Goal: Navigation & Orientation: Find specific page/section

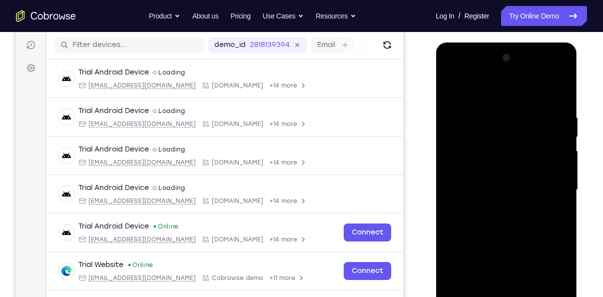
scroll to position [186, 0]
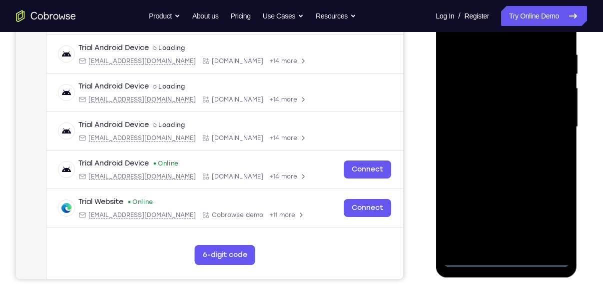
click at [508, 260] on div at bounding box center [506, 127] width 126 height 280
click at [550, 216] on div at bounding box center [506, 127] width 126 height 280
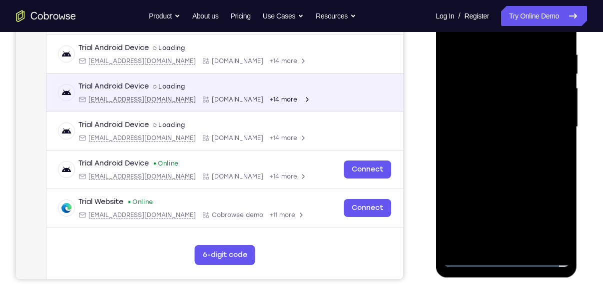
scroll to position [130, 0]
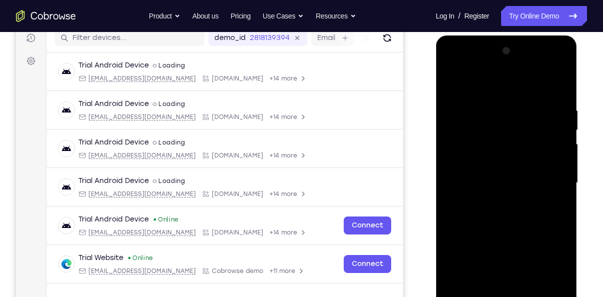
click at [489, 91] on div at bounding box center [506, 183] width 126 height 280
click at [543, 177] on div at bounding box center [506, 183] width 126 height 280
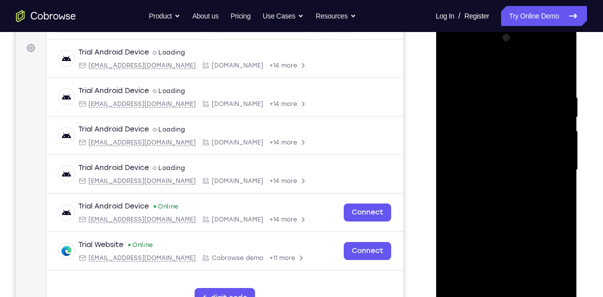
click at [495, 184] on div at bounding box center [506, 170] width 126 height 280
click at [485, 164] on div at bounding box center [506, 170] width 126 height 280
click at [474, 148] on div at bounding box center [506, 170] width 126 height 280
click at [480, 165] on div at bounding box center [506, 170] width 126 height 280
click at [483, 193] on div at bounding box center [506, 170] width 126 height 280
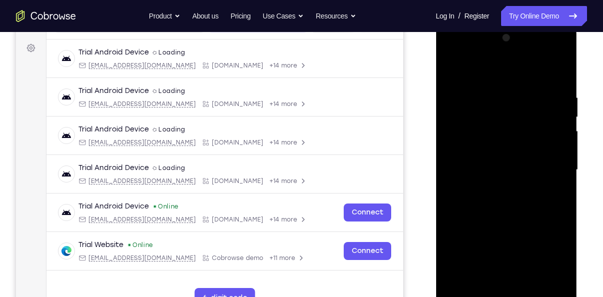
click at [488, 196] on div at bounding box center [506, 170] width 126 height 280
click at [497, 207] on div at bounding box center [506, 170] width 126 height 280
click at [502, 192] on div at bounding box center [506, 170] width 126 height 280
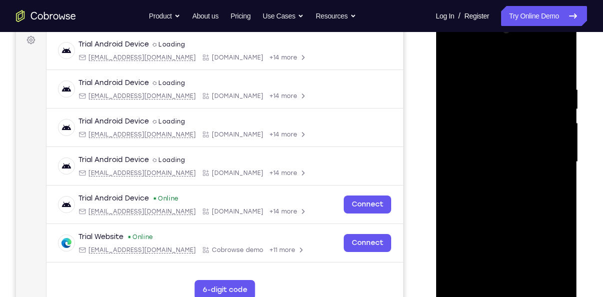
click at [566, 74] on div at bounding box center [506, 162] width 126 height 280
drag, startPoint x: 552, startPoint y: 101, endPoint x: 460, endPoint y: 107, distance: 92.6
click at [460, 107] on div at bounding box center [506, 162] width 126 height 280
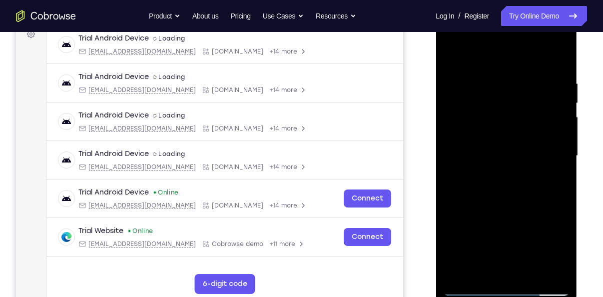
scroll to position [185, 0]
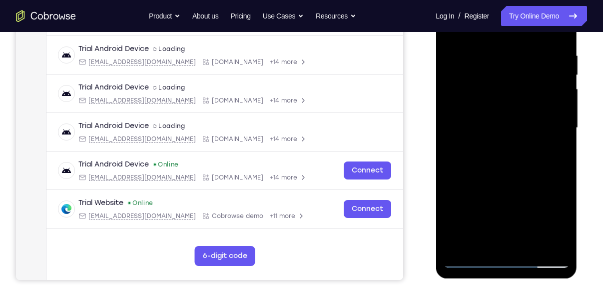
drag, startPoint x: 522, startPoint y: 209, endPoint x: 565, endPoint y: 121, distance: 97.9
click at [565, 121] on div at bounding box center [506, 128] width 126 height 280
click at [457, 191] on div at bounding box center [506, 128] width 126 height 280
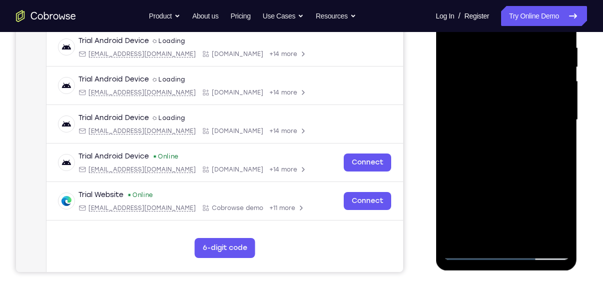
click at [467, 173] on div at bounding box center [506, 120] width 126 height 280
drag, startPoint x: 467, startPoint y: 165, endPoint x: 496, endPoint y: 63, distance: 106.1
click at [496, 63] on div at bounding box center [506, 120] width 126 height 280
click at [460, 243] on div at bounding box center [506, 120] width 126 height 280
drag, startPoint x: 491, startPoint y: 191, endPoint x: 542, endPoint y: -37, distance: 233.5
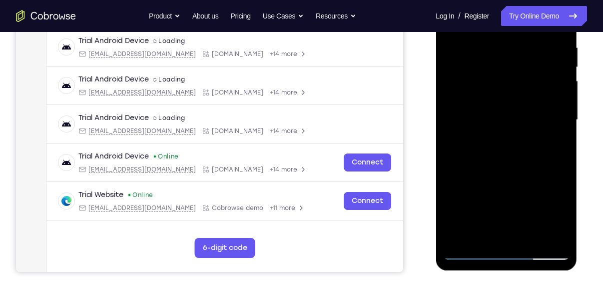
click at [542, 0] on html "Online web based iOS Simulators and Android Emulators. Run iPhone, iPad, Mobile…" at bounding box center [507, 123] width 142 height 300
drag, startPoint x: 496, startPoint y: 193, endPoint x: 546, endPoint y: 46, distance: 155.4
click at [546, 46] on div at bounding box center [506, 120] width 126 height 280
drag, startPoint x: 521, startPoint y: 162, endPoint x: 572, endPoint y: -8, distance: 178.5
click at [572, 0] on div at bounding box center [506, 122] width 141 height 298
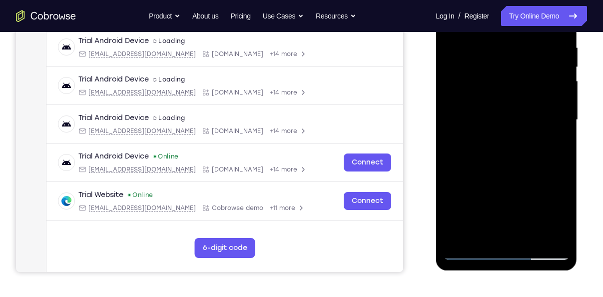
drag, startPoint x: 519, startPoint y: 147, endPoint x: 564, endPoint y: 7, distance: 147.0
click at [564, 7] on div at bounding box center [506, 120] width 126 height 280
drag, startPoint x: 524, startPoint y: 166, endPoint x: 574, endPoint y: 26, distance: 148.6
click at [574, 26] on div at bounding box center [506, 122] width 141 height 298
drag, startPoint x: 501, startPoint y: 138, endPoint x: 505, endPoint y: 186, distance: 48.2
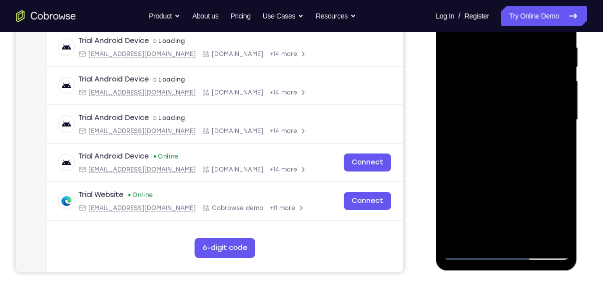
click at [505, 186] on div at bounding box center [506, 120] width 126 height 280
click at [561, 138] on div at bounding box center [506, 120] width 126 height 280
drag, startPoint x: 530, startPoint y: 172, endPoint x: 585, endPoint y: -17, distance: 197.4
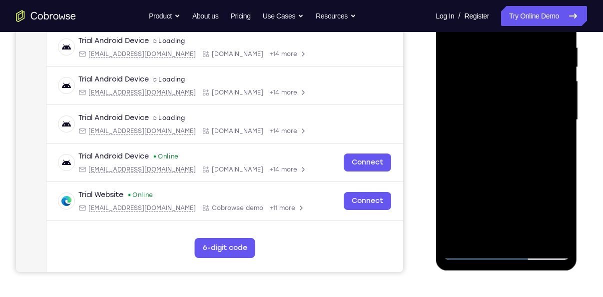
click at [578, 0] on html "Online web based iOS Simulators and Android Emulators. Run iPhone, iPad, Mobile…" at bounding box center [507, 123] width 142 height 300
drag, startPoint x: 520, startPoint y: 148, endPoint x: 515, endPoint y: 179, distance: 31.9
click at [515, 179] on div at bounding box center [506, 120] width 126 height 280
drag, startPoint x: 539, startPoint y: 126, endPoint x: 545, endPoint y: 75, distance: 51.3
click at [545, 75] on div at bounding box center [506, 120] width 126 height 280
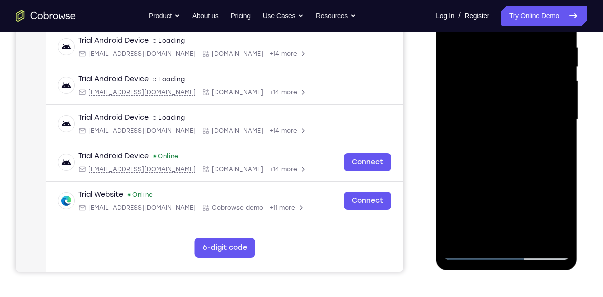
click at [485, 158] on div at bounding box center [506, 120] width 126 height 280
drag, startPoint x: 507, startPoint y: 165, endPoint x: 569, endPoint y: 90, distance: 97.6
click at [569, 90] on div at bounding box center [506, 120] width 126 height 280
drag, startPoint x: 520, startPoint y: 172, endPoint x: 478, endPoint y: 296, distance: 130.7
click at [478, 272] on html "Online web based iOS Simulators and Android Emulators. Run iPhone, iPad, Mobile…" at bounding box center [507, 123] width 142 height 300
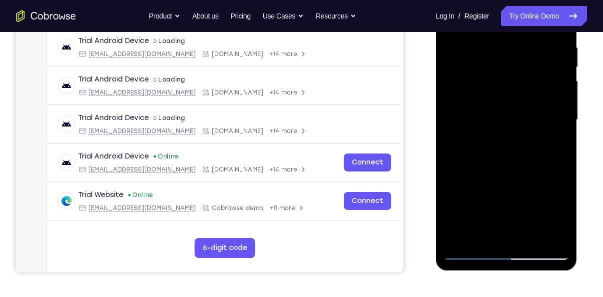
drag, startPoint x: 526, startPoint y: 94, endPoint x: 482, endPoint y: 255, distance: 166.7
click at [482, 255] on div at bounding box center [506, 120] width 126 height 280
drag, startPoint x: 514, startPoint y: 74, endPoint x: 503, endPoint y: 154, distance: 80.8
click at [503, 154] on div at bounding box center [506, 120] width 126 height 280
drag, startPoint x: 513, startPoint y: 86, endPoint x: 499, endPoint y: 211, distance: 125.3
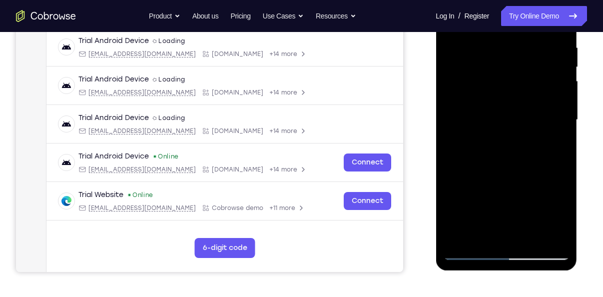
click at [499, 211] on div at bounding box center [506, 120] width 126 height 280
drag, startPoint x: 509, startPoint y: 112, endPoint x: 481, endPoint y: 246, distance: 136.8
click at [481, 246] on div at bounding box center [506, 120] width 126 height 280
drag, startPoint x: 503, startPoint y: 136, endPoint x: 477, endPoint y: 255, distance: 122.2
click at [477, 255] on div at bounding box center [506, 120] width 126 height 280
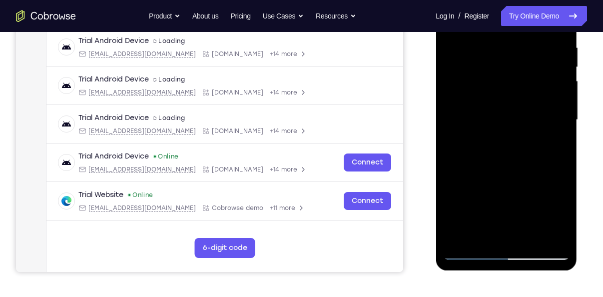
drag, startPoint x: 507, startPoint y: 131, endPoint x: 470, endPoint y: 271, distance: 145.1
click at [470, 271] on div at bounding box center [507, 123] width 142 height 300
drag, startPoint x: 500, startPoint y: 98, endPoint x: 484, endPoint y: 230, distance: 133.0
click at [484, 230] on div at bounding box center [506, 120] width 126 height 280
click at [556, 144] on div at bounding box center [506, 120] width 126 height 280
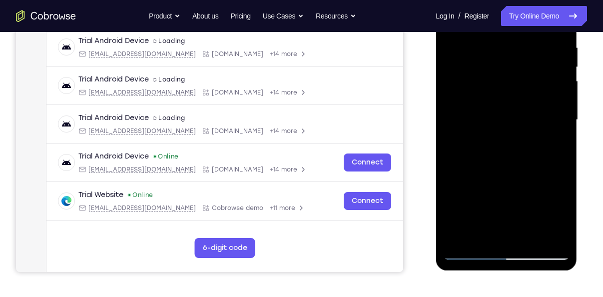
click at [556, 153] on div at bounding box center [506, 120] width 126 height 280
click at [564, 153] on div at bounding box center [506, 120] width 126 height 280
drag, startPoint x: 535, startPoint y: 94, endPoint x: 530, endPoint y: 167, distance: 73.1
click at [530, 167] on div at bounding box center [506, 120] width 126 height 280
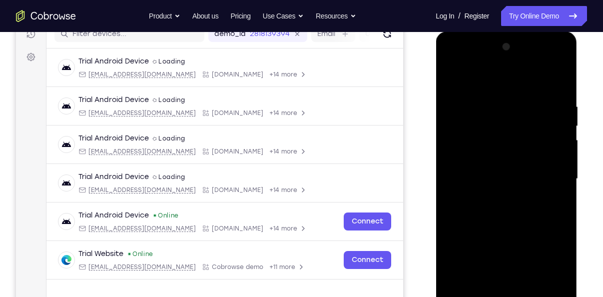
scroll to position [133, 0]
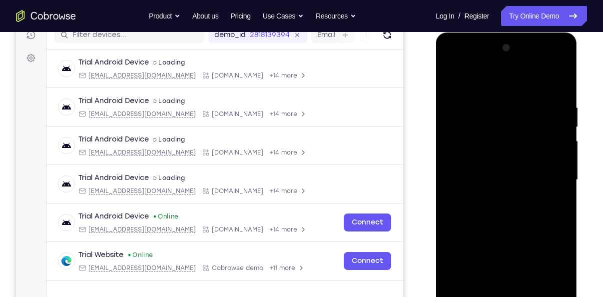
click at [490, 59] on div at bounding box center [506, 180] width 126 height 280
click at [451, 95] on div at bounding box center [506, 180] width 126 height 280
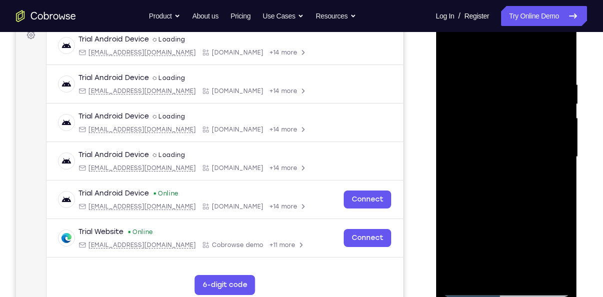
drag, startPoint x: 529, startPoint y: 190, endPoint x: 550, endPoint y: 31, distance: 160.3
click at [550, 31] on div at bounding box center [506, 157] width 126 height 280
drag, startPoint x: 510, startPoint y: 184, endPoint x: 554, endPoint y: 5, distance: 184.3
click at [554, 9] on html "Online web based iOS Simulators and Android Emulators. Run iPhone, iPad, Mobile…" at bounding box center [507, 159] width 142 height 300
drag, startPoint x: 520, startPoint y: 156, endPoint x: 514, endPoint y: 234, distance: 78.2
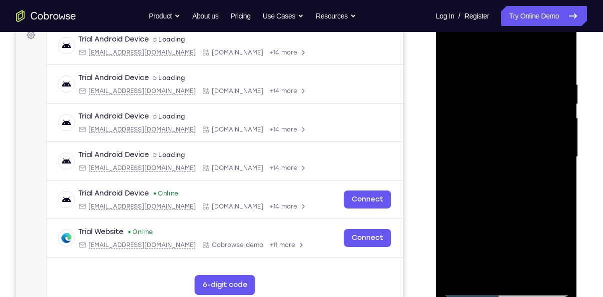
click at [514, 234] on div at bounding box center [506, 157] width 126 height 280
drag, startPoint x: 522, startPoint y: 178, endPoint x: 554, endPoint y: 52, distance: 129.5
click at [554, 52] on div at bounding box center [506, 157] width 126 height 280
drag, startPoint x: 513, startPoint y: 204, endPoint x: 553, endPoint y: 50, distance: 158.6
click at [553, 50] on div at bounding box center [506, 157] width 126 height 280
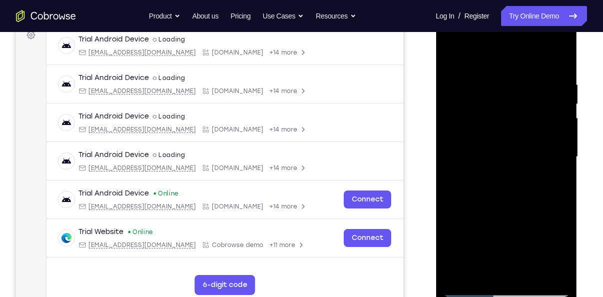
drag, startPoint x: 524, startPoint y: 215, endPoint x: 546, endPoint y: 71, distance: 145.0
click at [546, 71] on div at bounding box center [506, 157] width 126 height 280
drag, startPoint x: 522, startPoint y: 173, endPoint x: 532, endPoint y: 102, distance: 71.7
click at [532, 102] on div at bounding box center [506, 157] width 126 height 280
drag, startPoint x: 517, startPoint y: 201, endPoint x: 528, endPoint y: 57, distance: 143.9
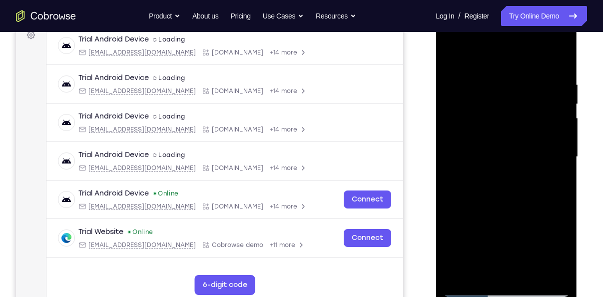
click at [528, 57] on div at bounding box center [506, 157] width 126 height 280
drag, startPoint x: 516, startPoint y: 174, endPoint x: 539, endPoint y: 8, distance: 167.1
click at [539, 9] on html "Online web based iOS Simulators and Android Emulators. Run iPhone, iPad, Mobile…" at bounding box center [507, 159] width 142 height 300
drag, startPoint x: 512, startPoint y: 147, endPoint x: 548, endPoint y: 14, distance: 137.4
click at [548, 14] on div at bounding box center [506, 158] width 141 height 298
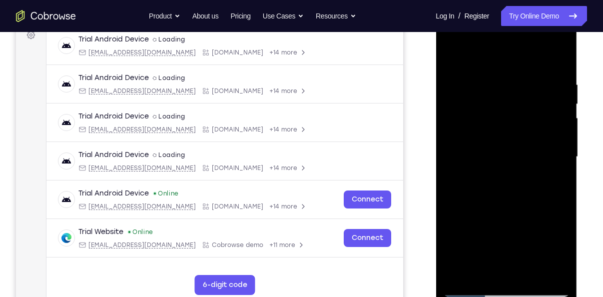
drag, startPoint x: 520, startPoint y: 259, endPoint x: 543, endPoint y: 136, distance: 124.7
click at [543, 136] on div at bounding box center [506, 157] width 126 height 280
drag, startPoint x: 514, startPoint y: 225, endPoint x: 538, endPoint y: 71, distance: 155.8
click at [538, 71] on div at bounding box center [506, 157] width 126 height 280
drag, startPoint x: 512, startPoint y: 188, endPoint x: 531, endPoint y: 54, distance: 135.7
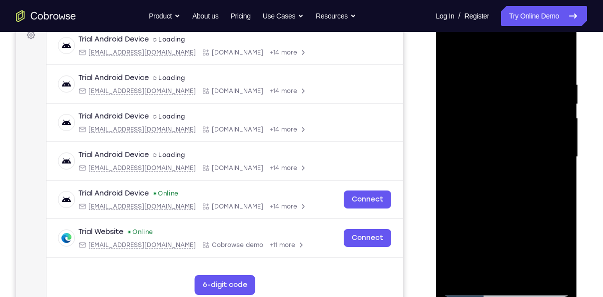
click at [531, 54] on div at bounding box center [506, 157] width 126 height 280
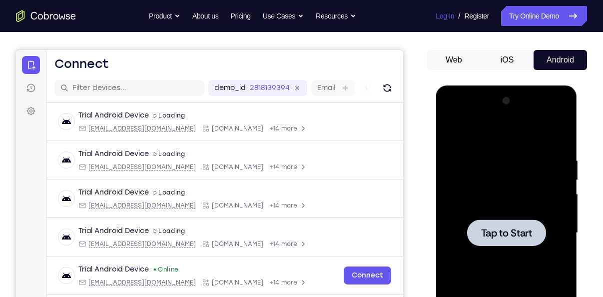
scroll to position [73, 0]
